Goal: Navigation & Orientation: Find specific page/section

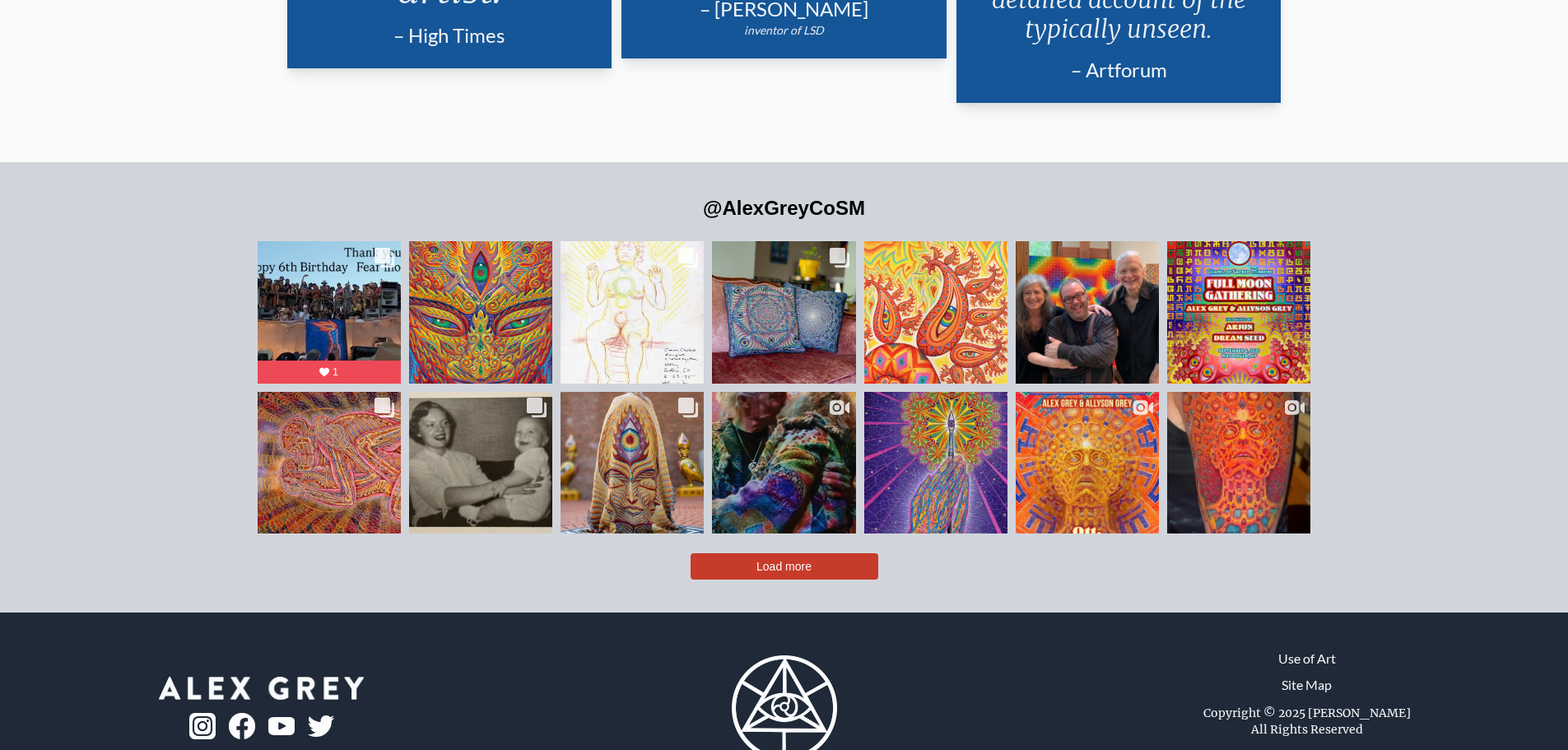
scroll to position [4082, 0]
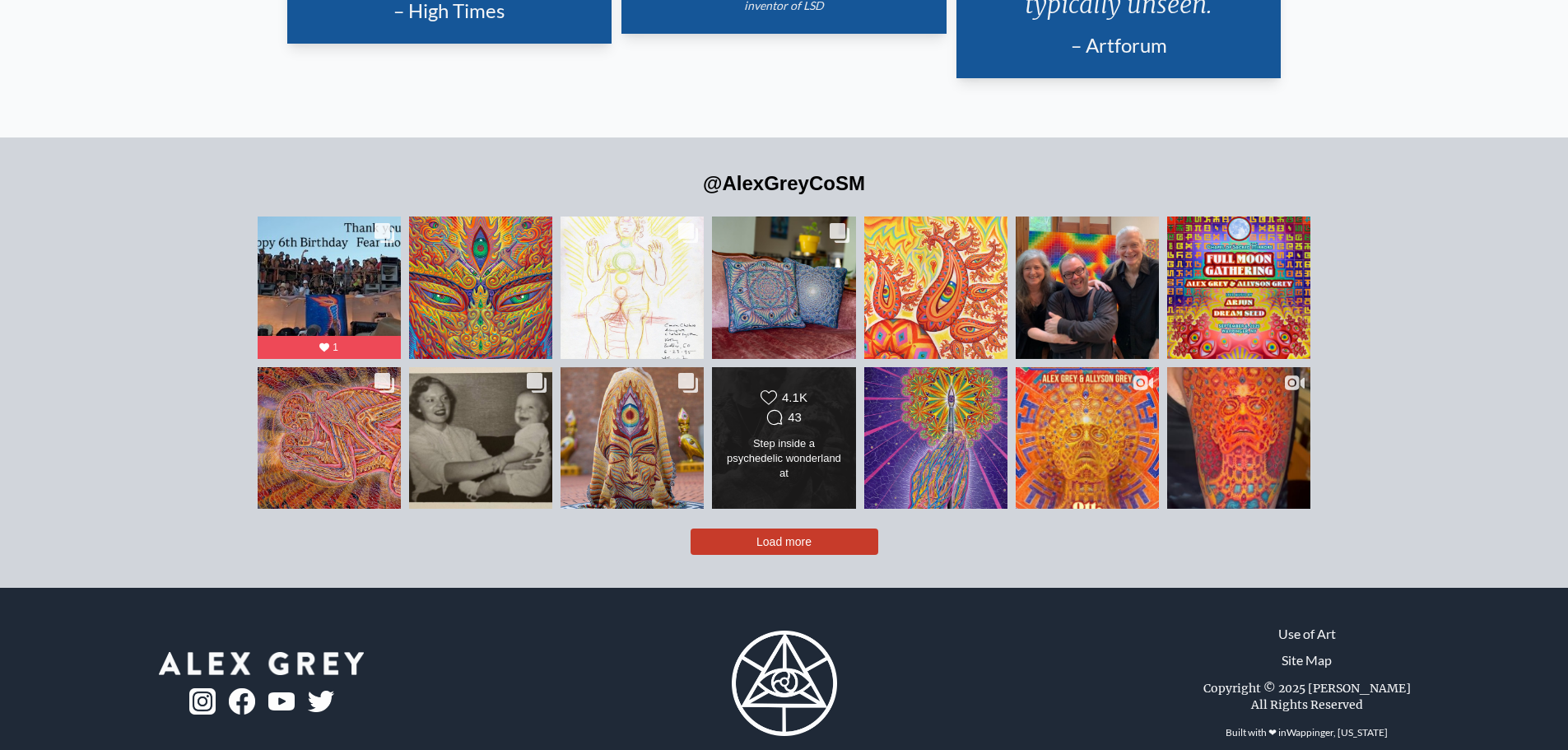
click at [800, 528] on button "Load more" at bounding box center [784, 541] width 187 height 27
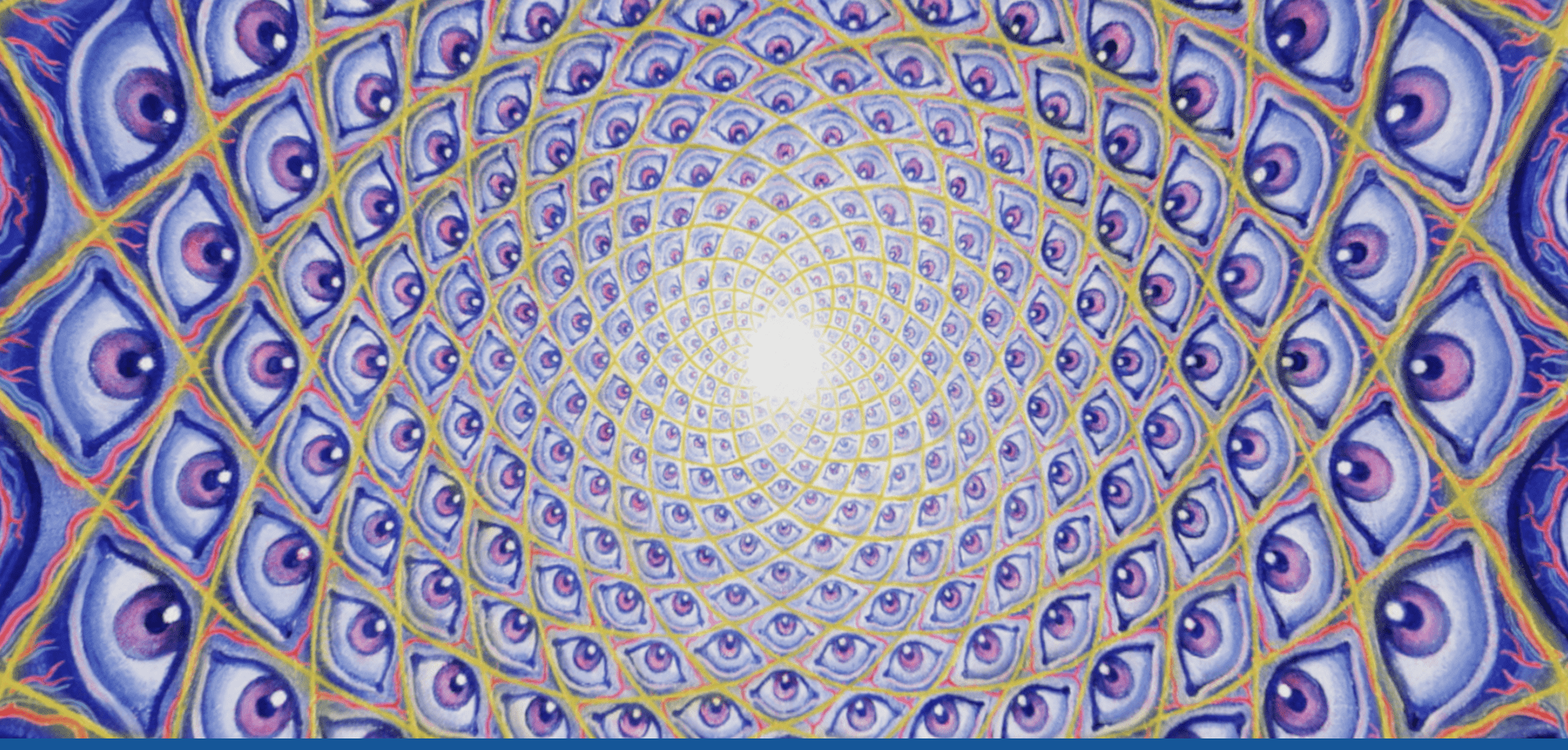
scroll to position [0, 0]
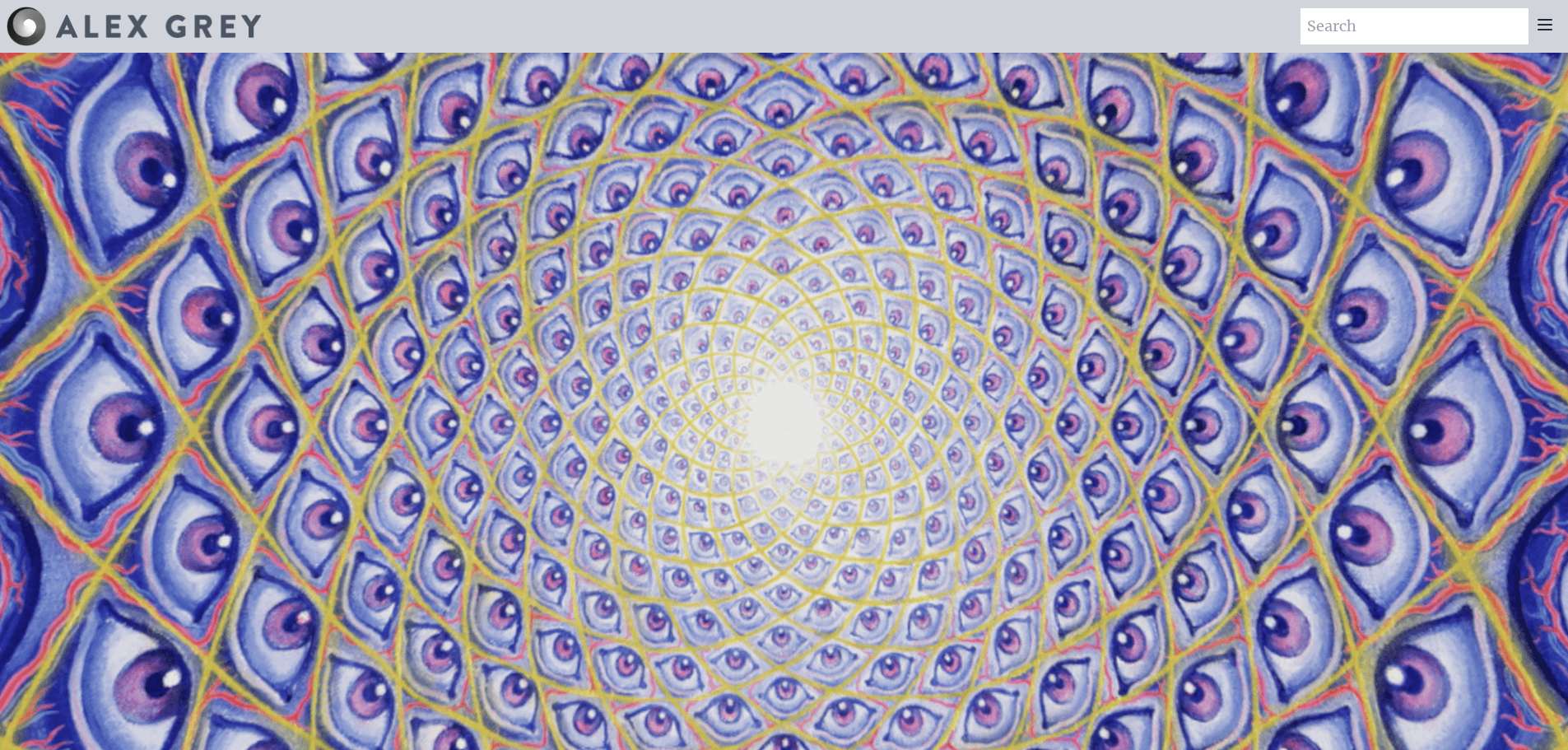
click at [1542, 22] on icon at bounding box center [1545, 25] width 20 height 20
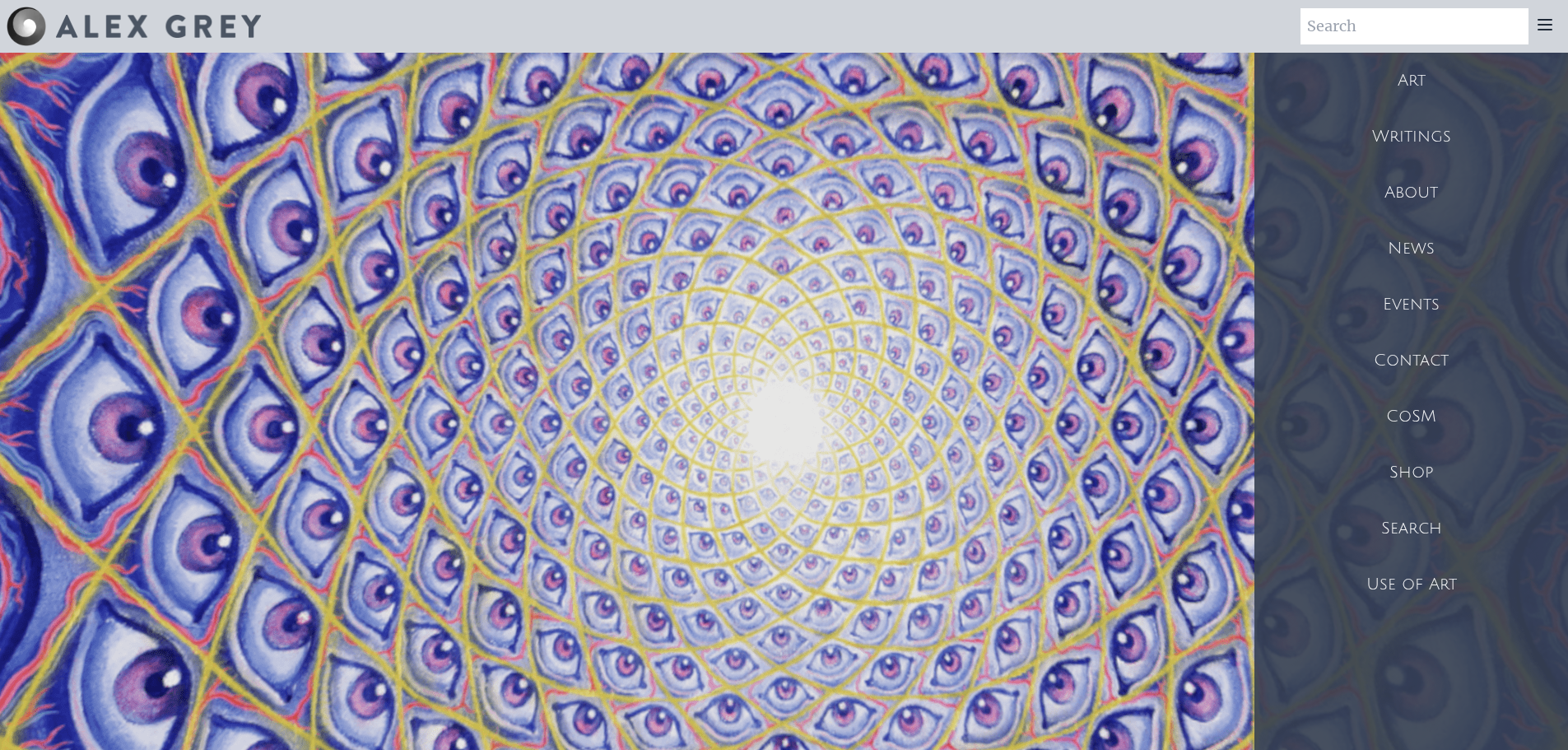
click at [1442, 466] on div "Shop" at bounding box center [1411, 473] width 313 height 55
